Goal: Book appointment/travel/reservation

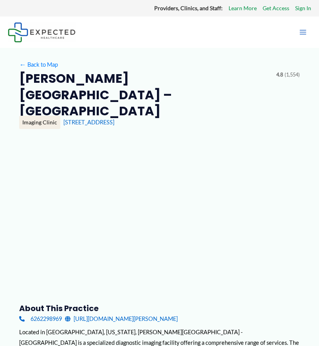
type input "**********"
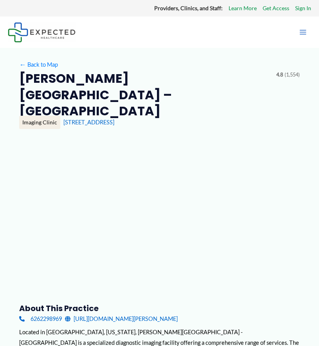
type input "**********"
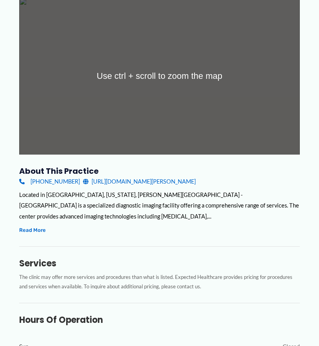
scroll to position [157, 0]
